Goal: Transaction & Acquisition: Purchase product/service

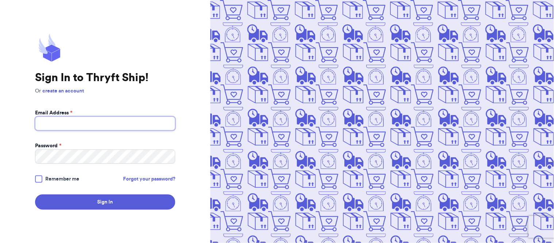
click at [133, 124] on input "Email Address *" at bounding box center [105, 123] width 140 height 14
type input "[EMAIL_ADDRESS][DOMAIN_NAME]"
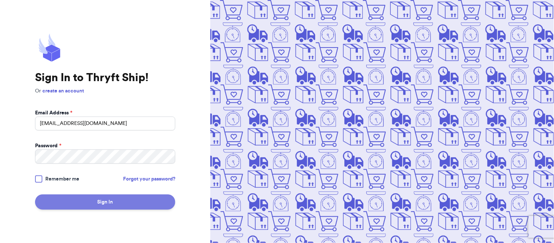
click at [83, 199] on button "Sign In" at bounding box center [105, 201] width 140 height 15
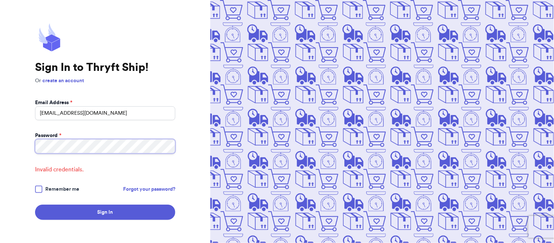
click at [0, 119] on html "Sign In to Thryft Ship! Or create an account Email Address * [EMAIL_ADDRESS][DO…" at bounding box center [277, 121] width 554 height 243
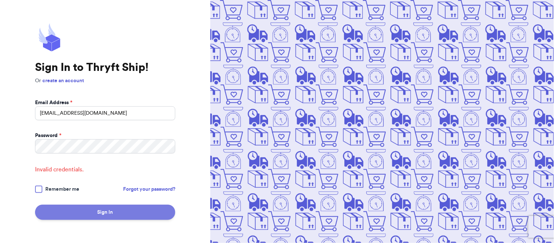
click at [129, 211] on button "Sign In" at bounding box center [105, 211] width 140 height 15
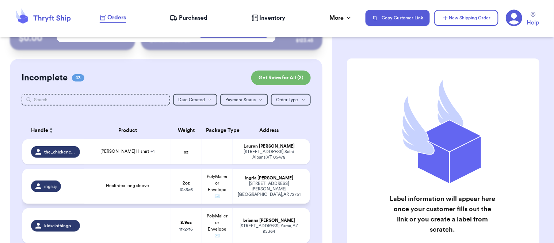
scroll to position [81, 0]
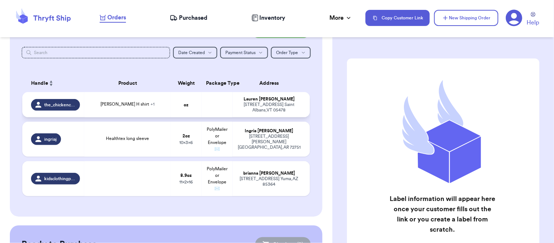
click at [54, 104] on span "the_chickencollective" at bounding box center [59, 105] width 31 height 6
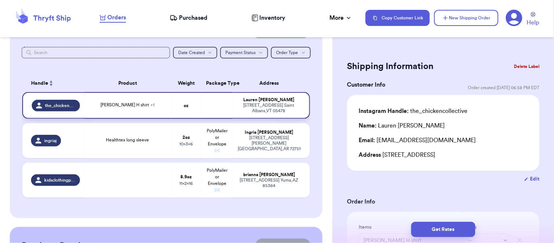
click at [70, 104] on span "the_chickencollective" at bounding box center [60, 106] width 30 height 6
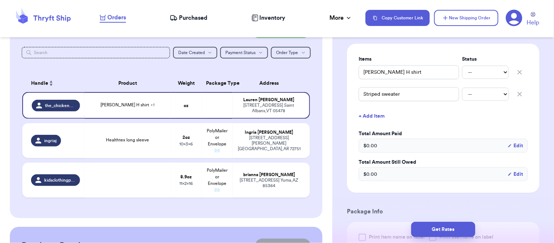
scroll to position [122, 0]
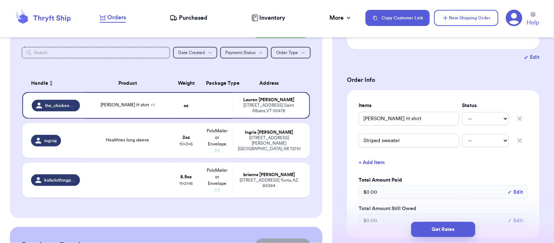
click at [358, 154] on button "+ Add Item" at bounding box center [442, 162] width 175 height 16
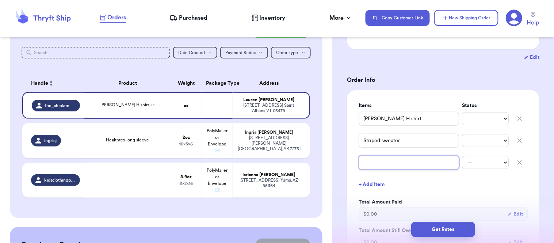
click at [407, 168] on input "text" at bounding box center [408, 162] width 100 height 14
type input "V"
type input "Vt"
type input "Vtg"
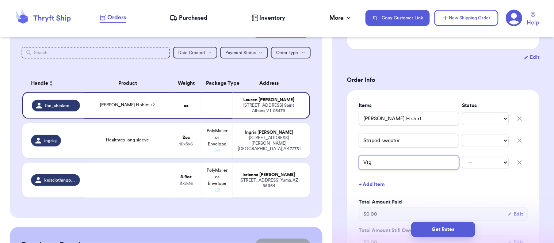
type input "Vtg S"
type input "Vtg Sw"
type input "Vtg Swe"
type input "Vtg Swea"
type input "Vtg Sweat"
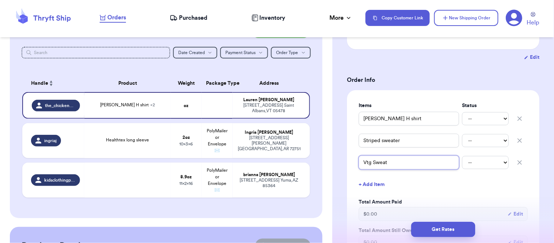
type input "Vtg Sweate"
type input "Vtg Sweater"
type input "Vtg Sweate"
type input "Vtg Sweat"
type input "Vtg Swea"
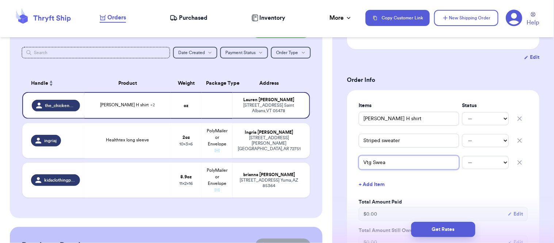
type input "Vtg Swe"
type input "Vtg Sw"
type input "Vtg S"
type input "Vtg"
type input "Vtg C"
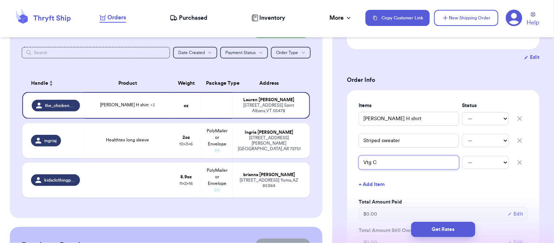
type input "Vtg Ca"
type input "Vtg Car"
type input "Vtg Card"
type input "Vtg Cardi"
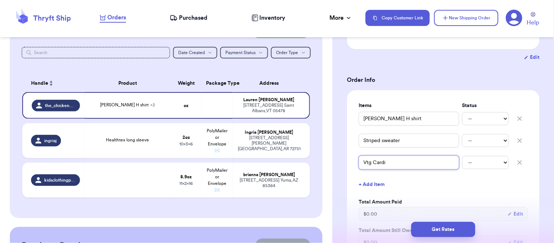
type input "Vtg Cardi F"
type input "Vtg Cardi Fr"
type input "Vtg Cardi Fre"
type input "Vtg Cardi Free"
type input "Vtg Cardi Freeb"
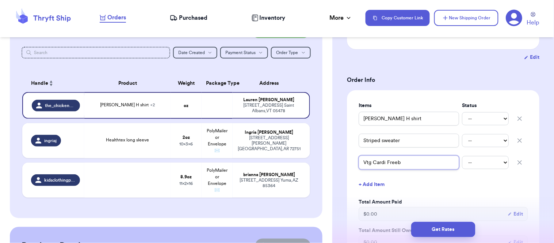
type input "Vtg Cardi Freebi"
type input "Vtg Cardi Freebie"
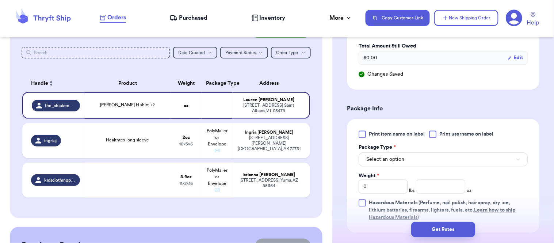
scroll to position [365, 0]
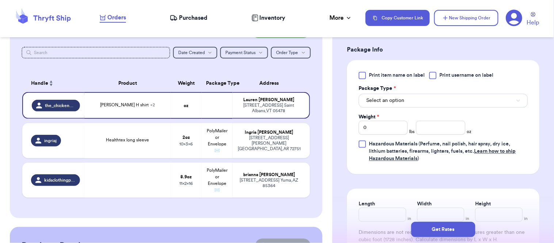
type input "Vtg Cardi Freebie"
click at [429, 101] on button "Select an option" at bounding box center [442, 100] width 169 height 14
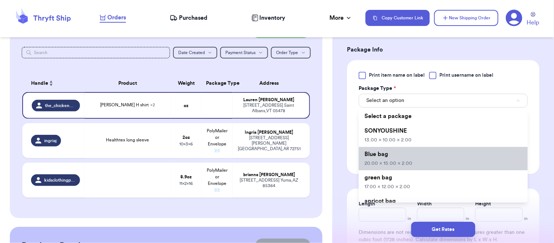
click at [405, 161] on span "20.00 x 15.00 x 2.00" at bounding box center [388, 163] width 48 height 5
type input "20"
type input "15"
type input "2"
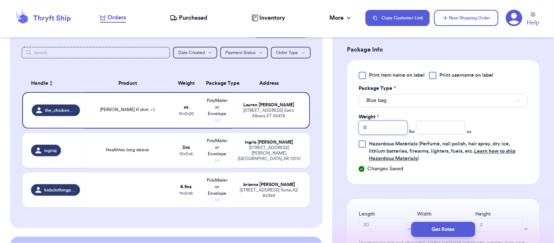
click at [387, 124] on input "0" at bounding box center [382, 127] width 49 height 14
type input "2"
click at [436, 121] on input "number" at bounding box center [440, 127] width 49 height 14
type input "15"
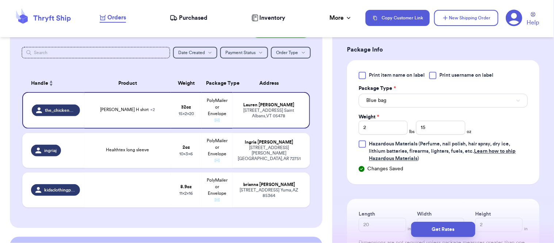
click at [511, 123] on div "Print item name on label Print username on label Package Type * Blue bag Weight…" at bounding box center [442, 117] width 169 height 91
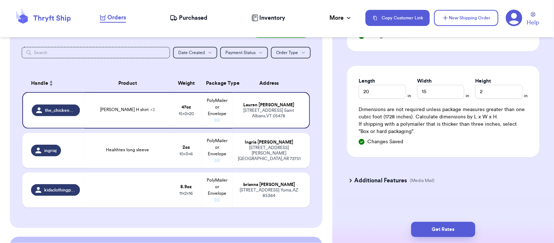
scroll to position [501, 0]
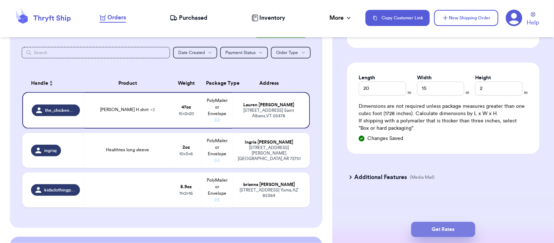
click at [462, 228] on button "Get Rates" at bounding box center [443, 229] width 64 height 15
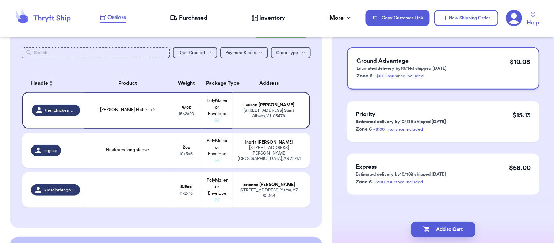
scroll to position [72, 0]
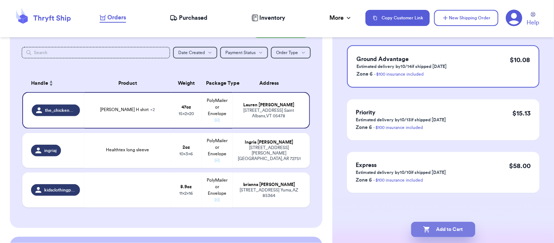
click at [470, 230] on button "Add to Cart" at bounding box center [443, 229] width 64 height 15
checkbox input "true"
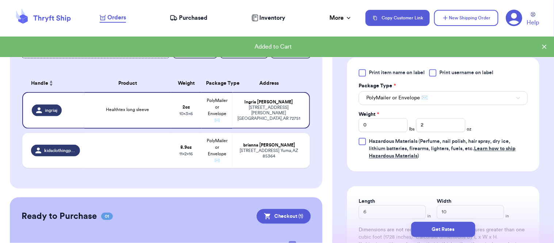
scroll to position [315, 0]
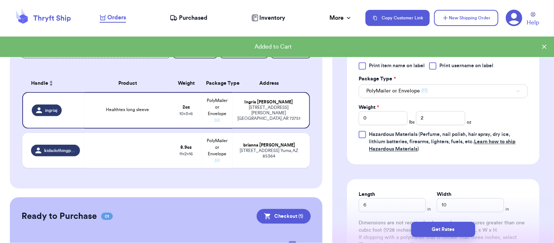
click at [543, 49] on icon at bounding box center [544, 46] width 7 height 7
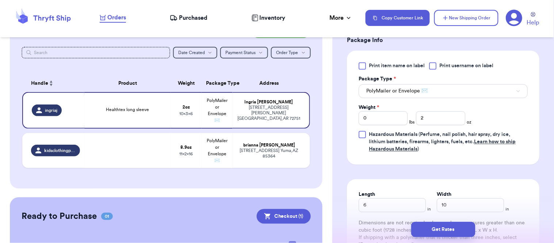
scroll to position [422, 0]
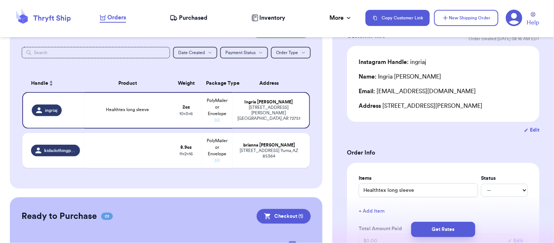
scroll to position [0, 0]
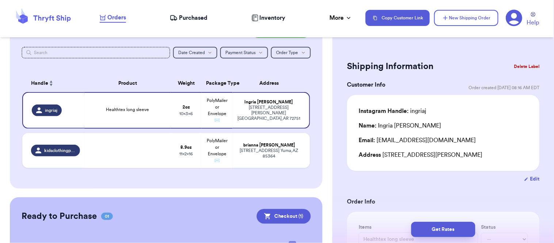
click at [515, 17] on icon at bounding box center [514, 17] width 17 height 17
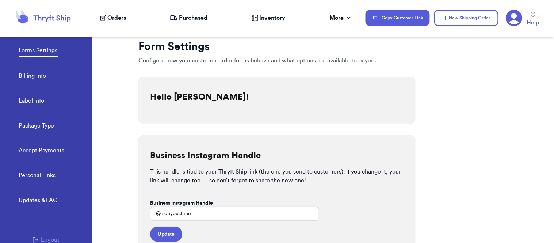
click at [38, 79] on link "Billing Info" at bounding box center [32, 77] width 27 height 10
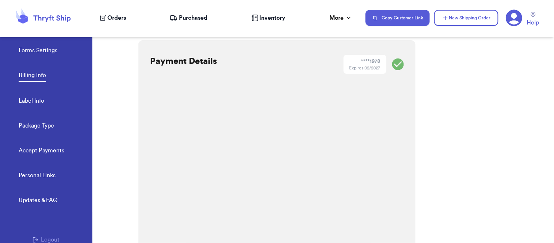
scroll to position [122, 0]
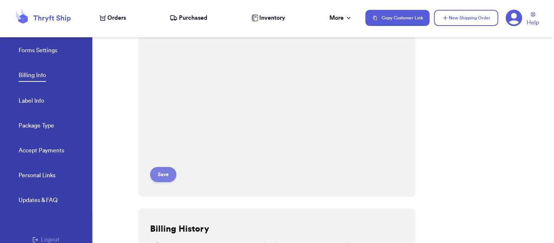
click at [159, 175] on button "Save" at bounding box center [163, 174] width 26 height 15
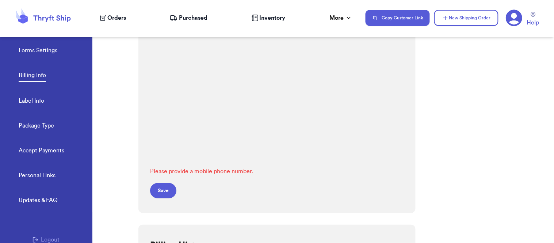
click at [165, 188] on button "Save" at bounding box center [163, 190] width 26 height 15
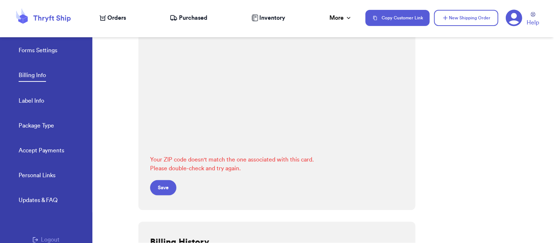
scroll to position [162, 0]
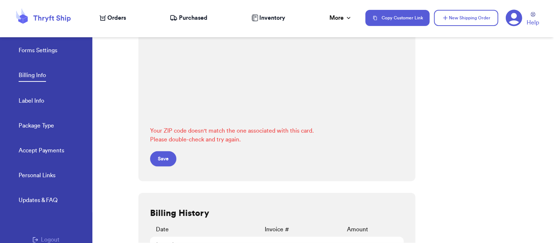
click at [166, 161] on button "Save" at bounding box center [163, 158] width 26 height 15
click at [166, 158] on button "Save" at bounding box center [163, 158] width 26 height 15
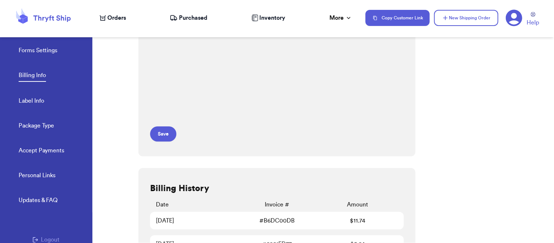
click at [24, 1] on header "Orders Purchased Inventory More Stats Completed Orders Payments Payouts Copy Cu…" at bounding box center [277, 18] width 554 height 37
click at [21, 15] on icon at bounding box center [43, 18] width 58 height 20
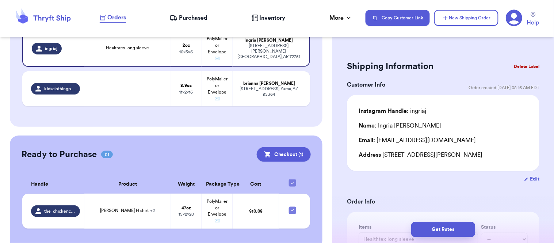
scroll to position [154, 0]
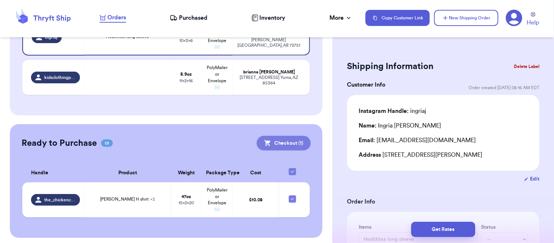
click at [283, 141] on button "Checkout ( 1 )" at bounding box center [284, 143] width 54 height 15
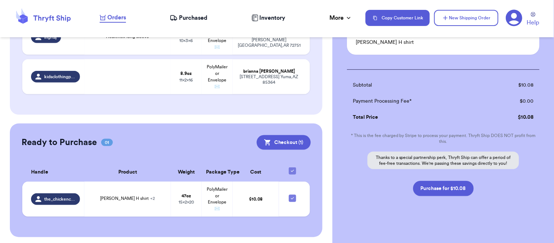
scroll to position [81, 0]
click at [451, 185] on button "Purchase for $10.08" at bounding box center [443, 187] width 61 height 15
checkbox input "true"
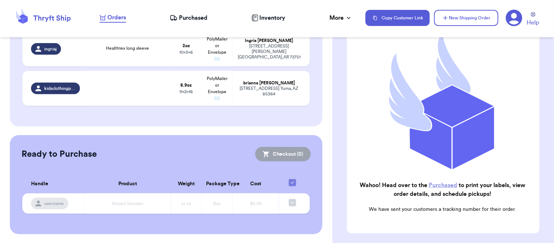
scroll to position [139, 0]
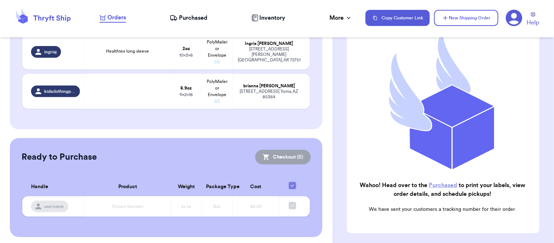
click at [449, 182] on link "Purchased" at bounding box center [442, 185] width 28 height 6
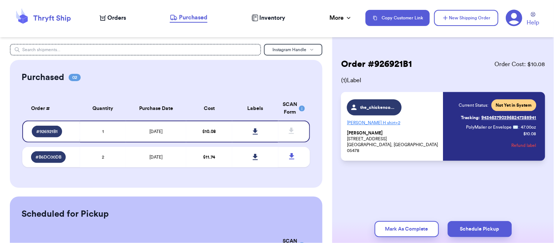
click at [187, 20] on span "Purchased" at bounding box center [193, 17] width 28 height 9
click at [254, 129] on link at bounding box center [255, 131] width 16 height 16
